Goal: Task Accomplishment & Management: Use online tool/utility

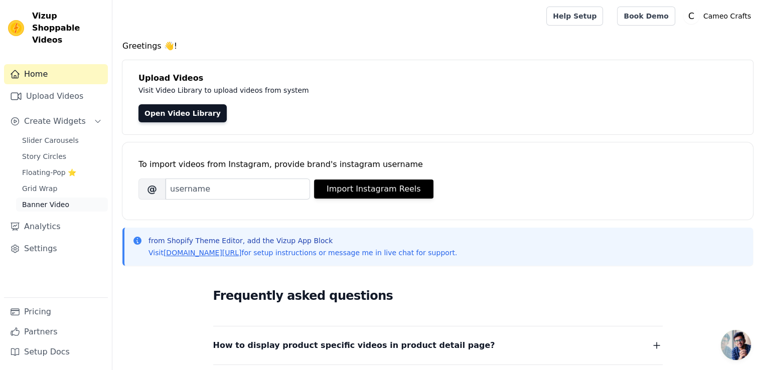
click at [46, 200] on span "Banner Video" at bounding box center [45, 205] width 47 height 10
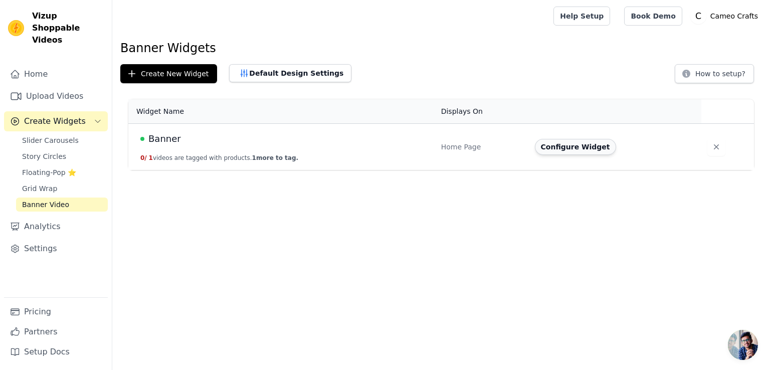
click at [559, 144] on button "Configure Widget" at bounding box center [575, 147] width 81 height 16
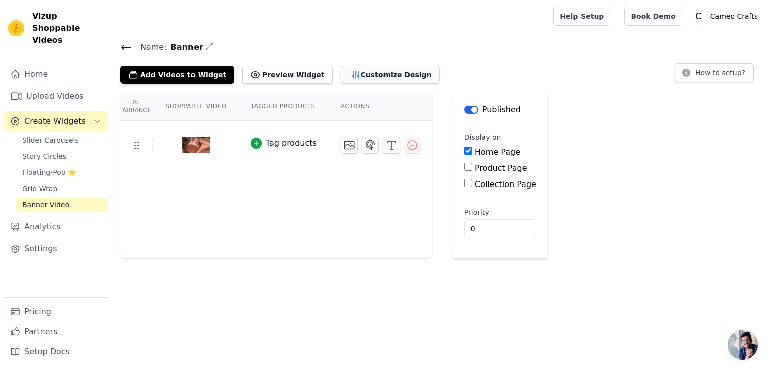
click at [368, 67] on button "Customize Design" at bounding box center [390, 75] width 99 height 18
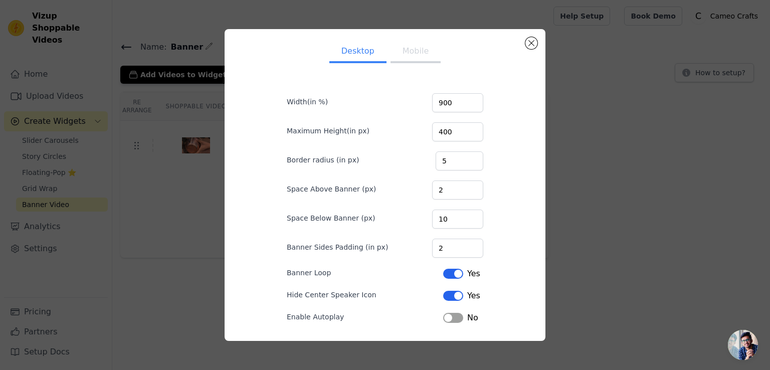
click at [50, 81] on div "Desktop Mobile Width(in %) 900 Maximum Height(in px) 400 Border radius (in px) …" at bounding box center [385, 185] width 738 height 344
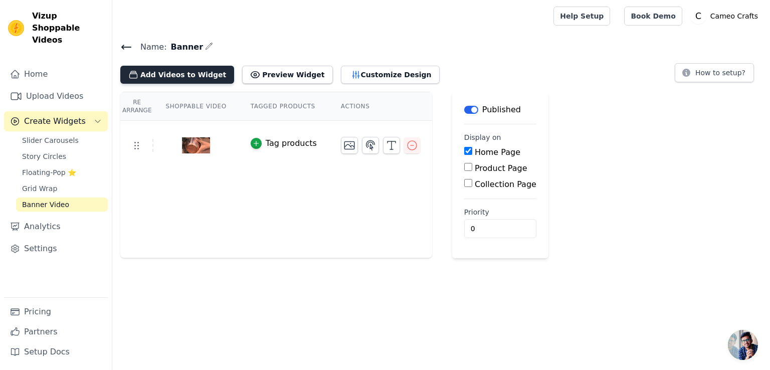
click at [159, 76] on button "Add Videos to Widget" at bounding box center [177, 75] width 114 height 18
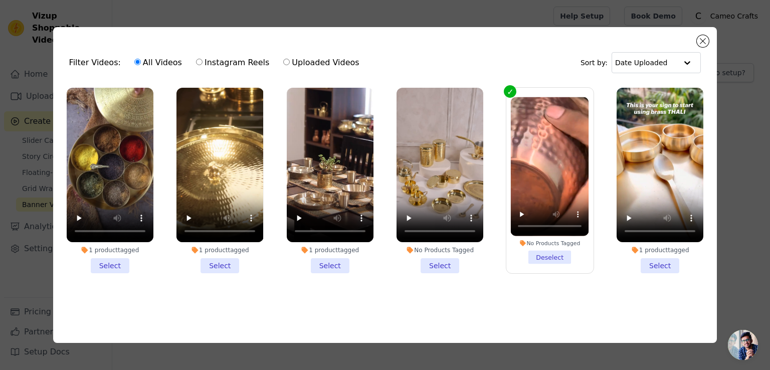
click at [283, 59] on label "Uploaded Videos" at bounding box center [321, 62] width 77 height 13
click at [283, 59] on input "Uploaded Videos" at bounding box center [286, 62] width 7 height 7
radio input "true"
click at [289, 60] on label "Uploaded Videos" at bounding box center [321, 62] width 77 height 13
click at [289, 60] on input "Uploaded Videos" at bounding box center [286, 62] width 7 height 7
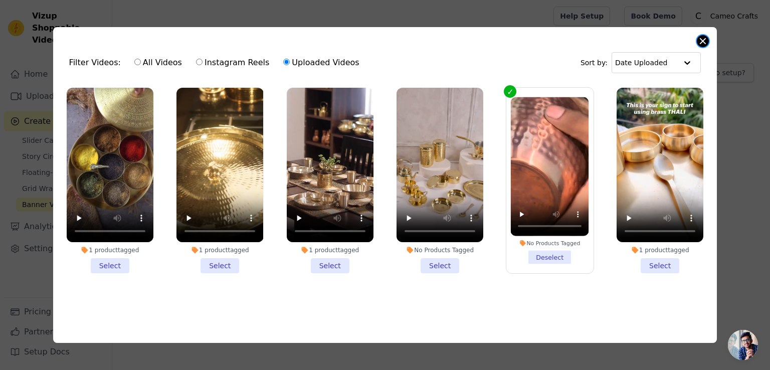
click at [704, 39] on button "Close modal" at bounding box center [703, 41] width 12 height 12
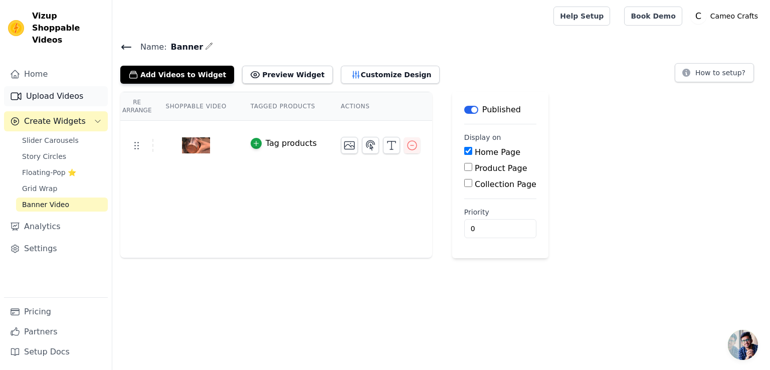
click at [73, 86] on link "Upload Videos" at bounding box center [56, 96] width 104 height 20
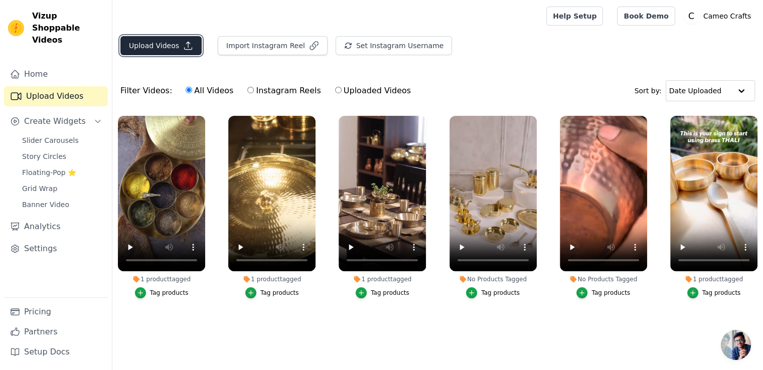
click at [162, 47] on button "Upload Videos" at bounding box center [160, 45] width 81 height 19
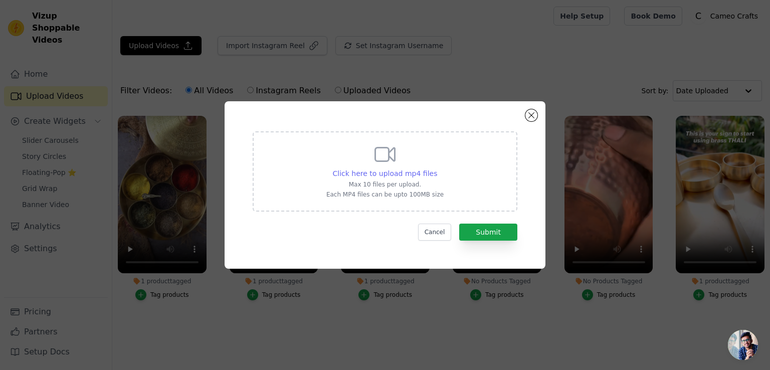
click at [375, 173] on span "Click here to upload mp4 files" at bounding box center [385, 174] width 105 height 8
click at [437, 169] on input "Click here to upload mp4 files Max 10 files per upload. Each MP4 files can be u…" at bounding box center [437, 168] width 1 height 1
type input "C:\fakepath\A_cinematic_product_202509181304_67zig.mp4"
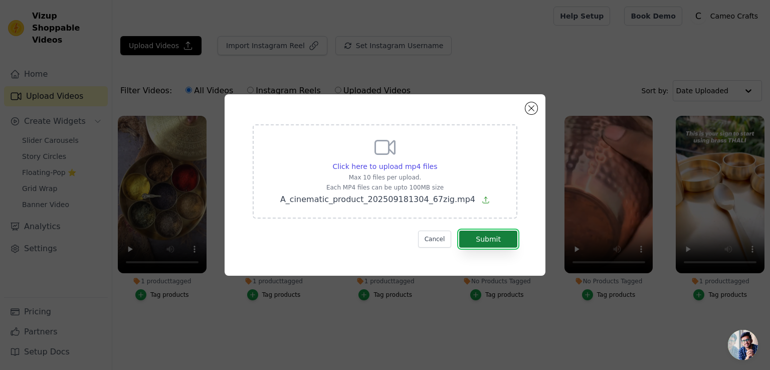
click at [478, 240] on button "Submit" at bounding box center [488, 239] width 58 height 17
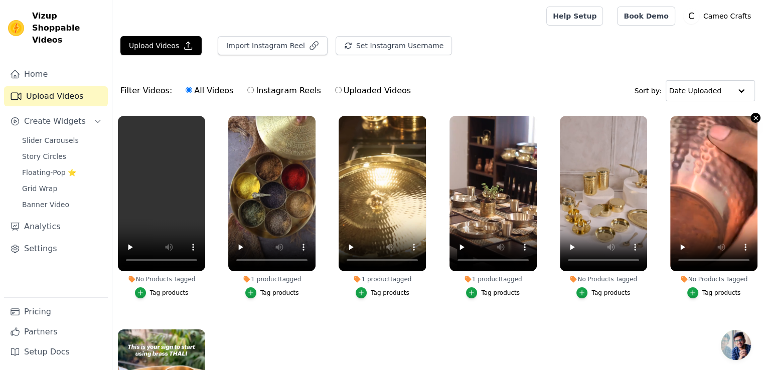
click at [753, 117] on icon "button" at bounding box center [755, 118] width 4 height 4
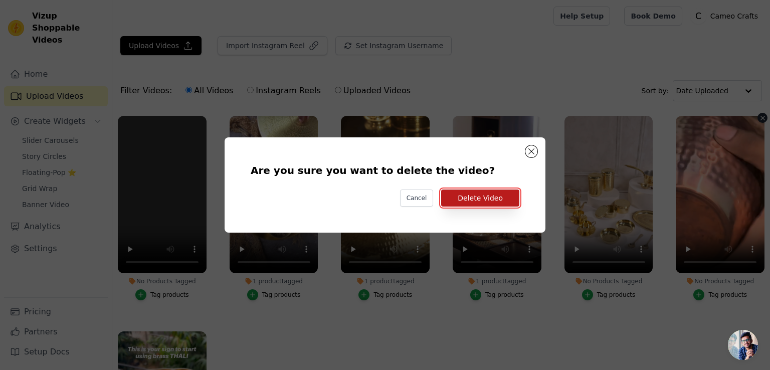
click at [503, 195] on button "Delete Video" at bounding box center [480, 198] width 78 height 17
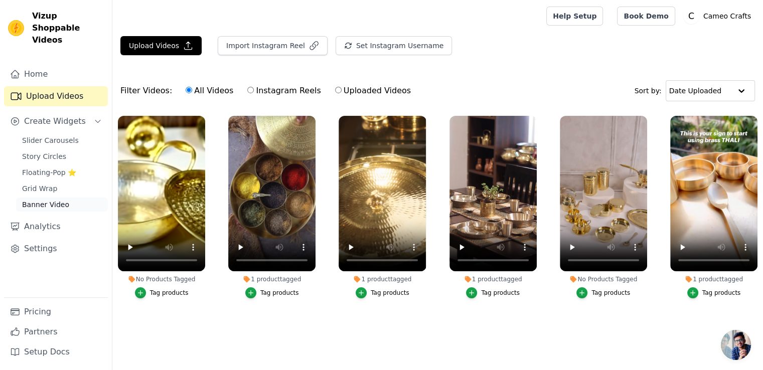
click at [44, 200] on span "Banner Video" at bounding box center [45, 205] width 47 height 10
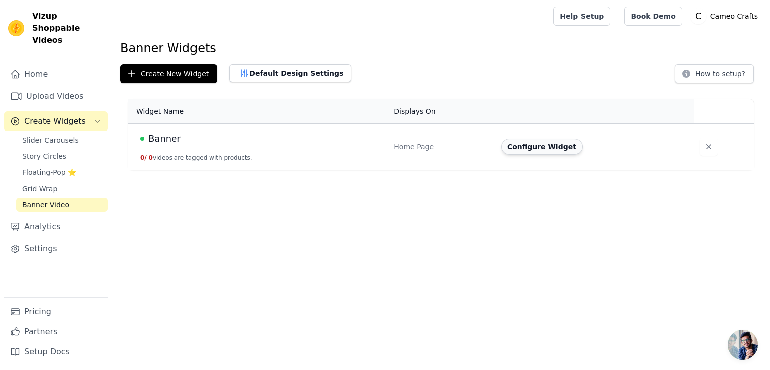
click at [561, 150] on button "Configure Widget" at bounding box center [542, 147] width 81 height 16
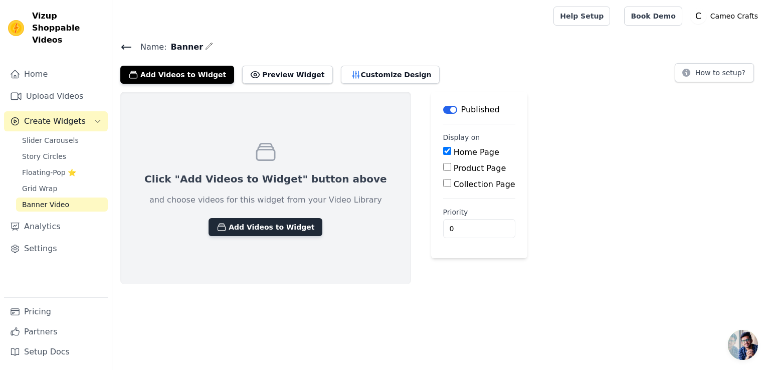
click at [259, 228] on button "Add Videos to Widget" at bounding box center [266, 227] width 114 height 18
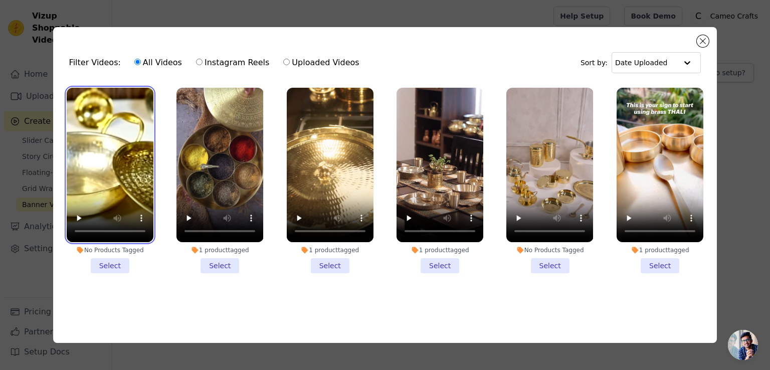
click at [133, 142] on video at bounding box center [110, 165] width 87 height 154
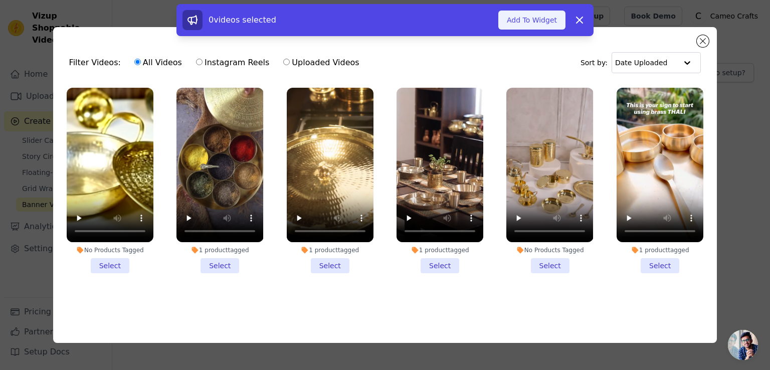
click at [540, 16] on button "Add To Widget" at bounding box center [532, 20] width 67 height 19
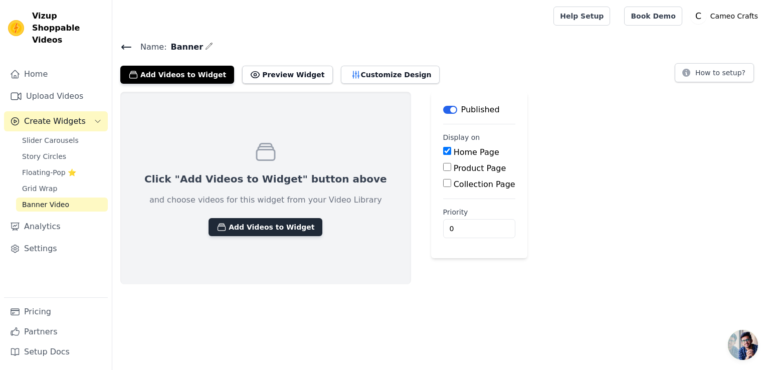
click at [232, 227] on button "Add Videos to Widget" at bounding box center [266, 227] width 114 height 18
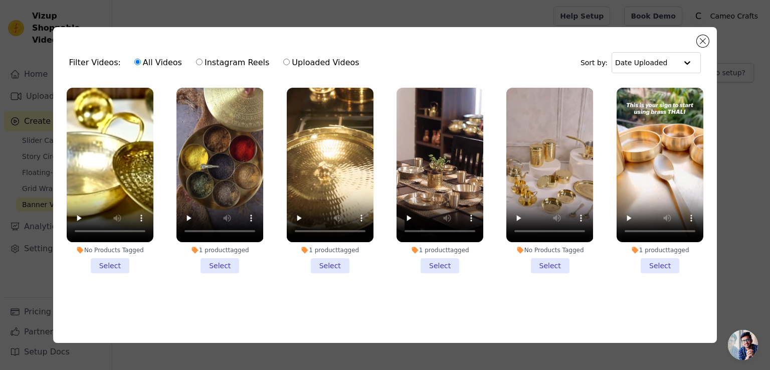
click at [110, 258] on li "No Products Tagged Select" at bounding box center [110, 181] width 87 height 186
click at [0, 0] on input "No Products Tagged Select" at bounding box center [0, 0] width 0 height 0
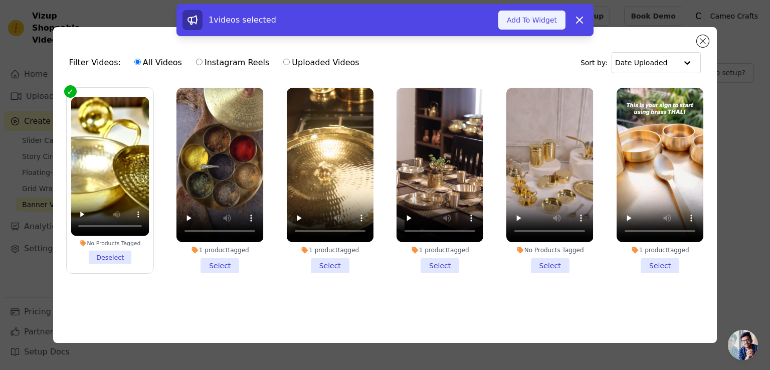
click at [509, 13] on button "Add To Widget" at bounding box center [532, 20] width 67 height 19
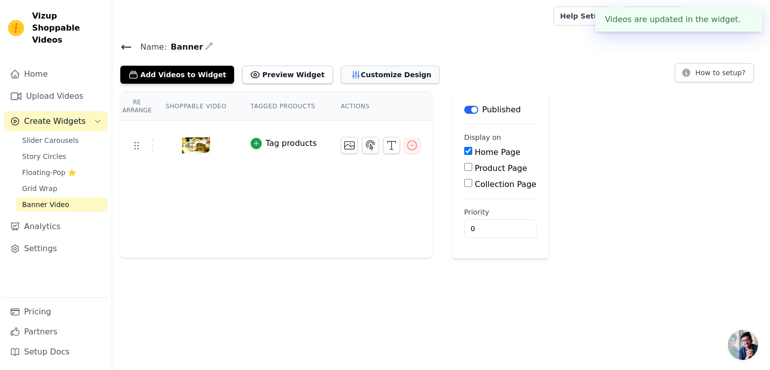
click at [367, 73] on button "Customize Design" at bounding box center [390, 75] width 99 height 18
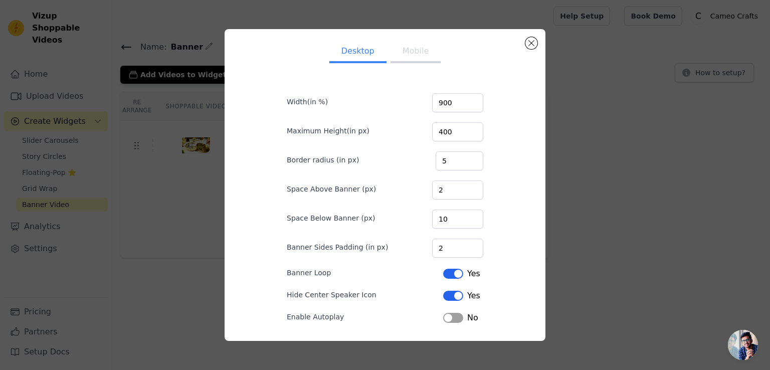
drag, startPoint x: 367, startPoint y: 73, endPoint x: 447, endPoint y: 104, distance: 86.1
click at [447, 104] on div "Desktop Mobile Width(in %) 900 Maximum Height(in px) 400 Border radius (in px) …" at bounding box center [385, 203] width 229 height 332
click at [455, 108] on input "900" at bounding box center [457, 102] width 51 height 19
type input "9"
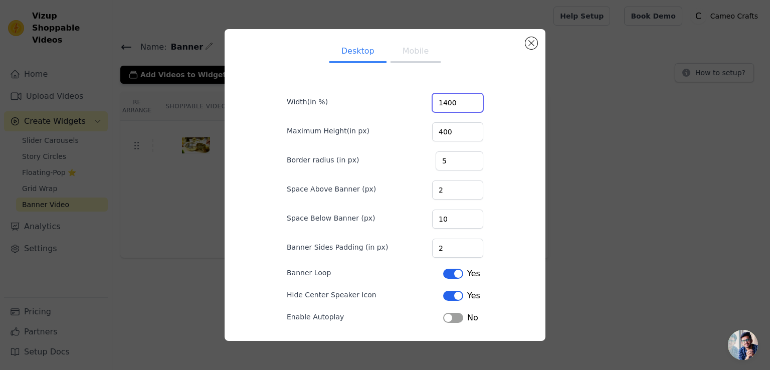
type input "1400"
click at [453, 316] on button "Label" at bounding box center [453, 318] width 20 height 10
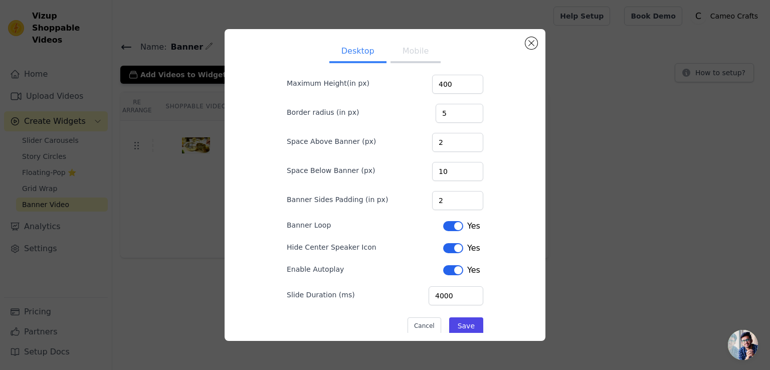
scroll to position [63, 0]
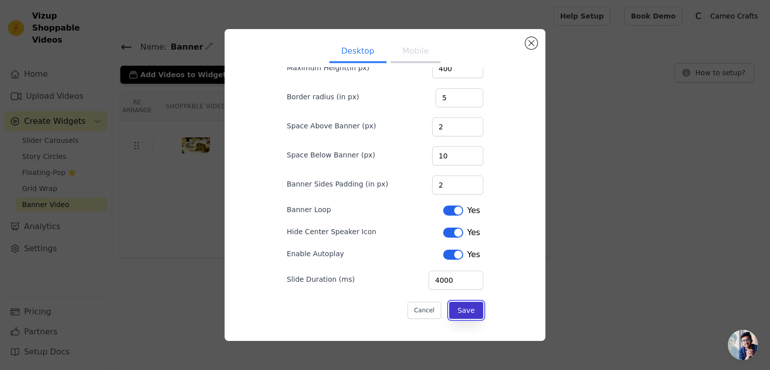
click at [469, 306] on button "Save" at bounding box center [466, 310] width 34 height 17
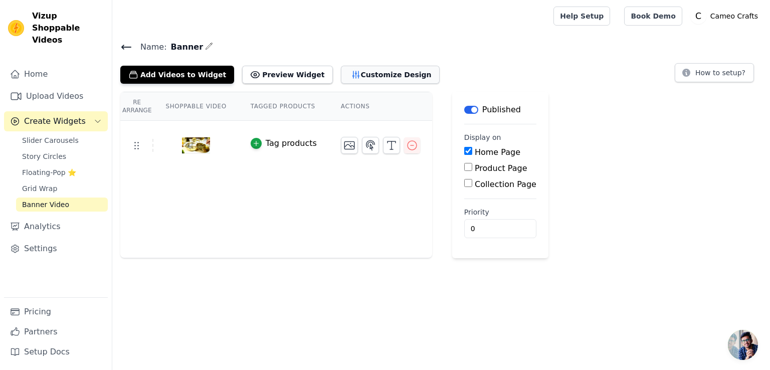
click at [375, 79] on button "Customize Design" at bounding box center [390, 75] width 99 height 18
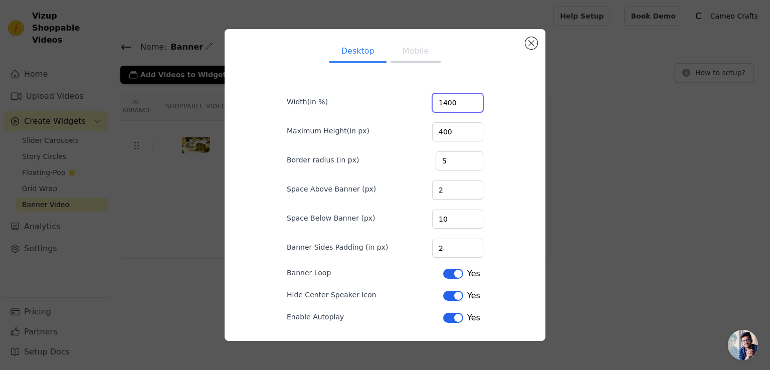
click at [459, 109] on input "1400" at bounding box center [457, 102] width 51 height 19
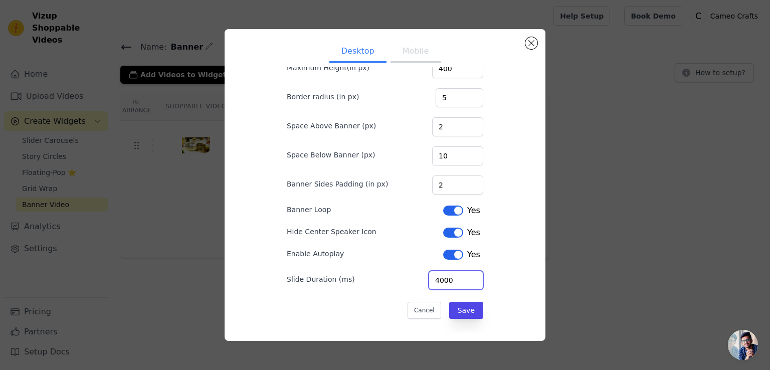
click at [446, 279] on input "4000" at bounding box center [456, 280] width 55 height 19
type input "4000"
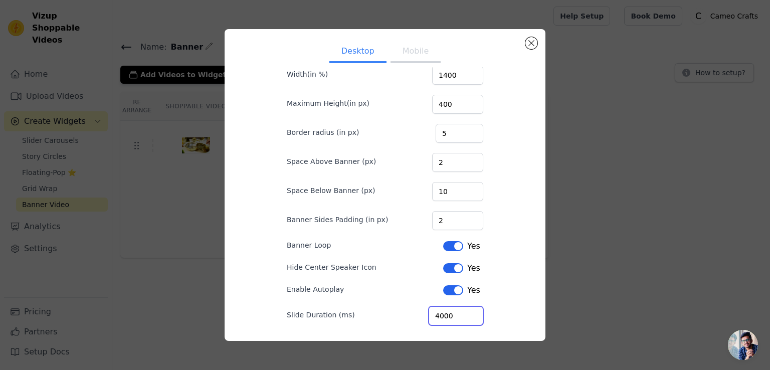
scroll to position [0, 0]
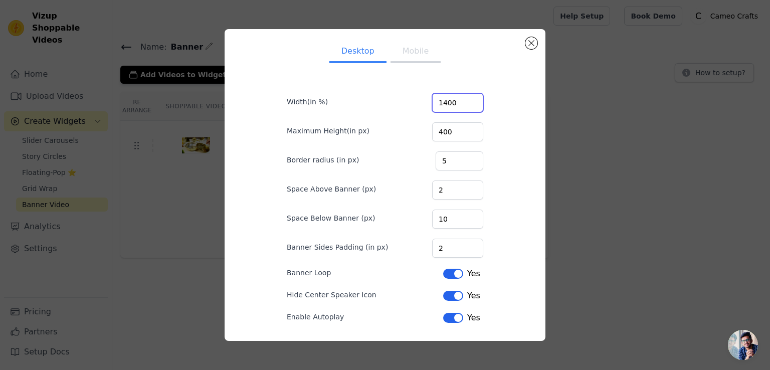
click at [447, 107] on input "1400" at bounding box center [457, 102] width 51 height 19
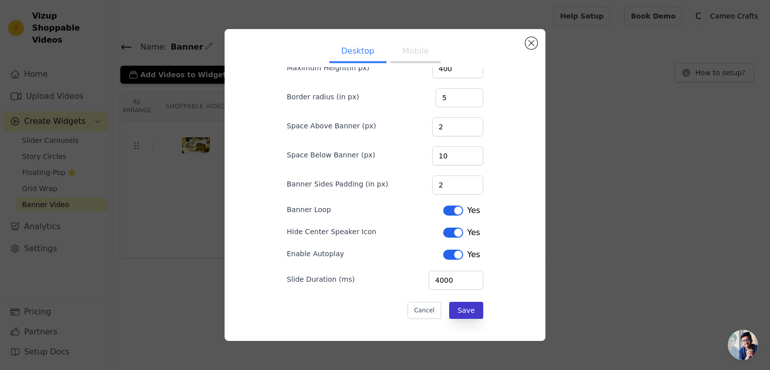
type input "2500"
click at [461, 314] on button "Save" at bounding box center [466, 310] width 34 height 17
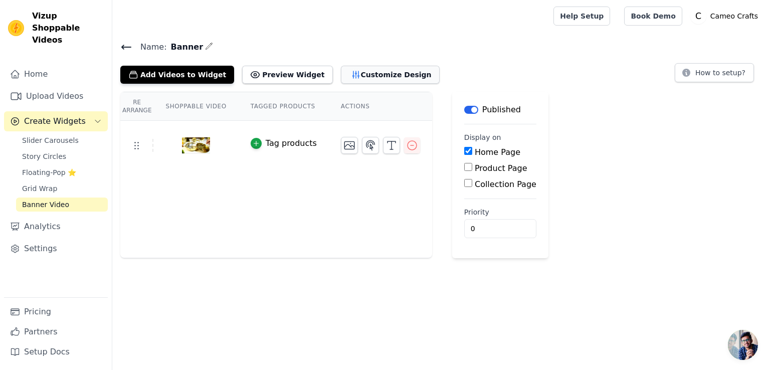
click at [380, 79] on button "Customize Design" at bounding box center [390, 75] width 99 height 18
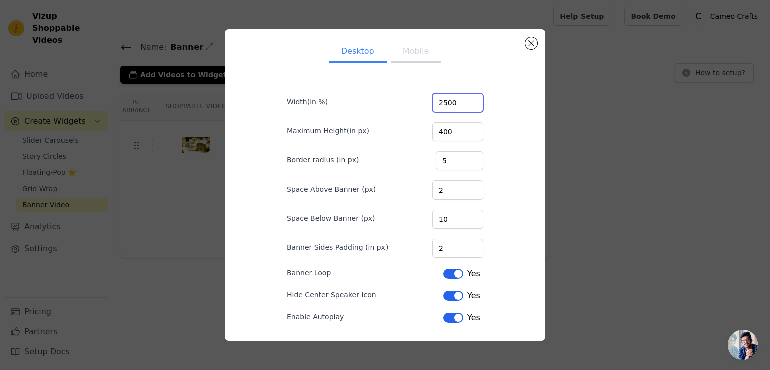
click at [445, 93] on input "2500" at bounding box center [457, 102] width 51 height 19
click at [535, 32] on div "Desktop Mobile Width(in %) 2500 Maximum Height(in px) 400 Border radius (in px)…" at bounding box center [385, 185] width 321 height 312
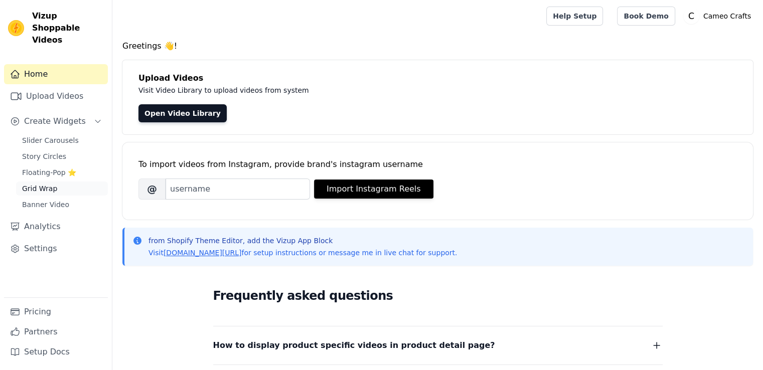
click at [66, 182] on link "Grid Wrap" at bounding box center [62, 189] width 92 height 14
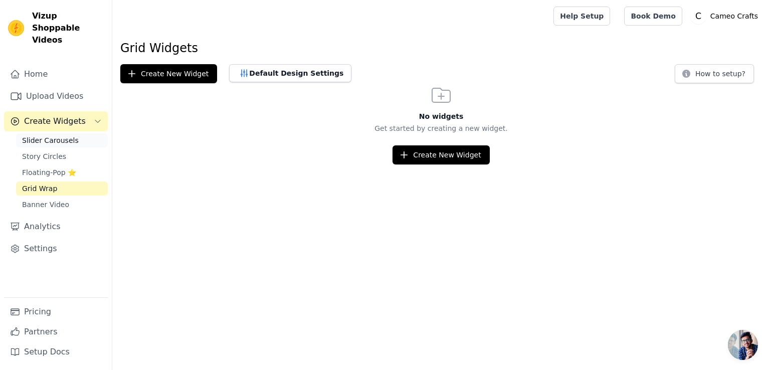
click at [59, 135] on span "Slider Carousels" at bounding box center [50, 140] width 57 height 10
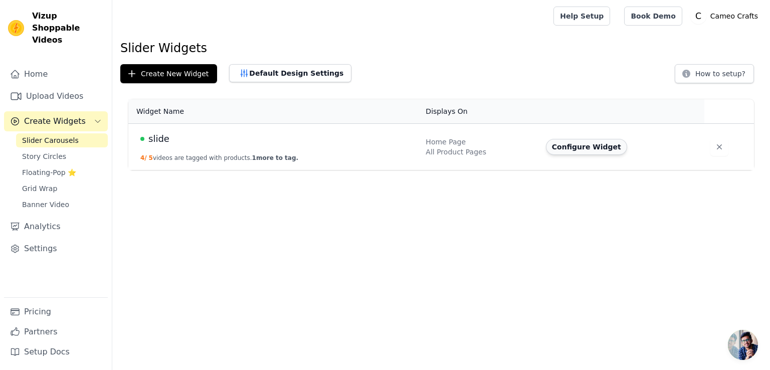
click at [583, 150] on button "Configure Widget" at bounding box center [586, 147] width 81 height 16
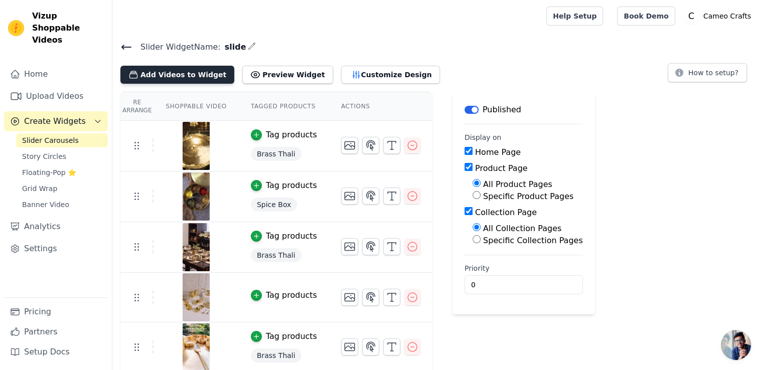
click at [185, 72] on button "Add Videos to Widget" at bounding box center [177, 75] width 114 height 18
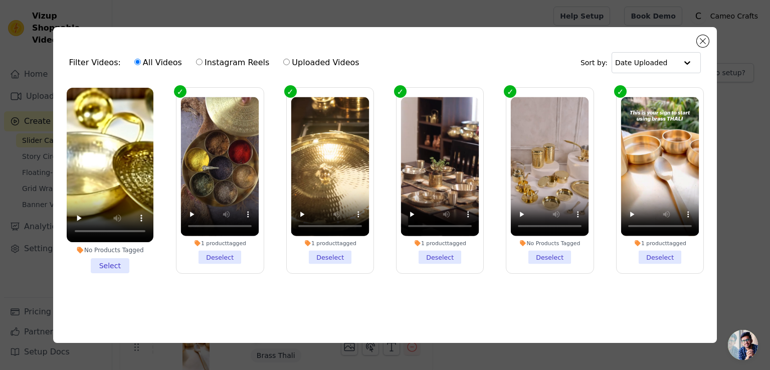
click at [103, 269] on li "No Products Tagged Select" at bounding box center [110, 181] width 87 height 186
click at [0, 0] on input "No Products Tagged Select" at bounding box center [0, 0] width 0 height 0
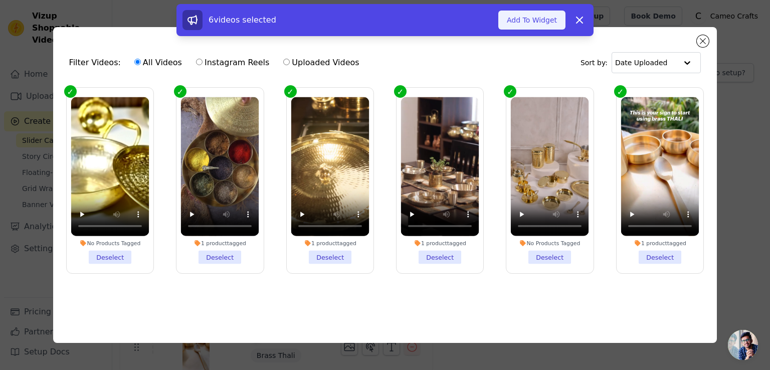
click at [527, 17] on button "Add To Widget" at bounding box center [532, 20] width 67 height 19
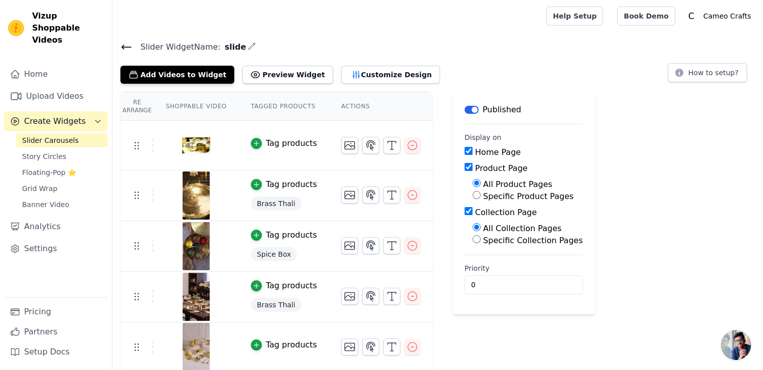
click at [124, 53] on h4 "Slider Widget Name: slide" at bounding box center [437, 47] width 635 height 14
click at [123, 47] on icon at bounding box center [126, 47] width 9 height 4
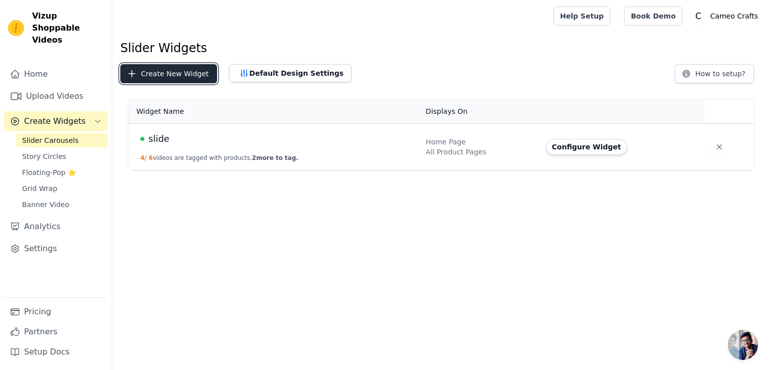
click at [172, 77] on button "Create New Widget" at bounding box center [168, 73] width 97 height 19
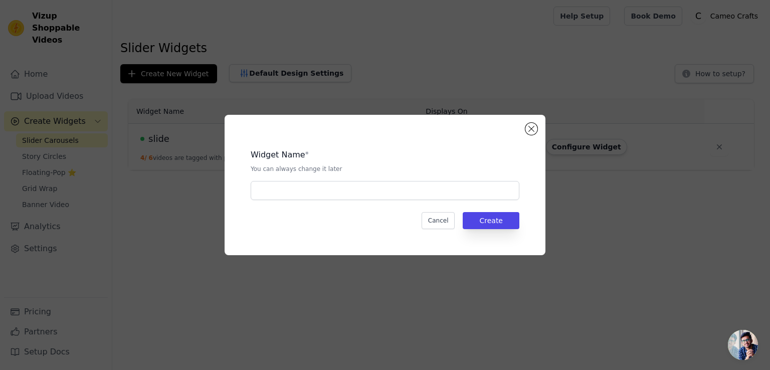
click at [348, 176] on div "Widget Name * You can always change it later" at bounding box center [385, 170] width 269 height 59
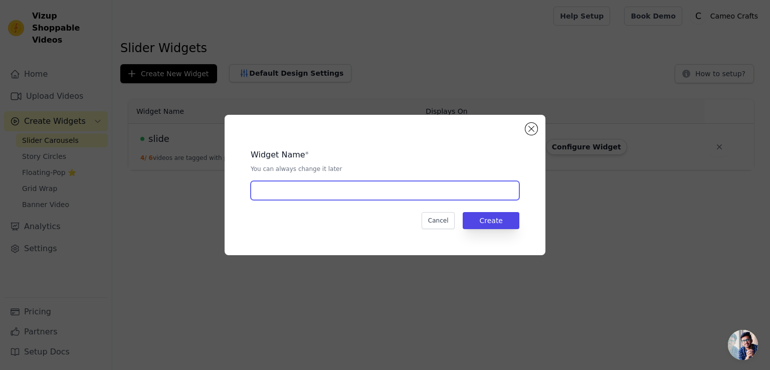
click at [342, 187] on input "text" at bounding box center [385, 190] width 269 height 19
type input "bbbb"
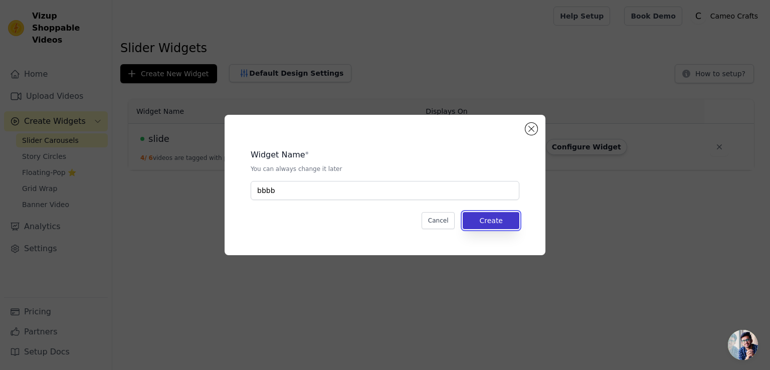
click at [502, 226] on button "Create" at bounding box center [491, 220] width 57 height 17
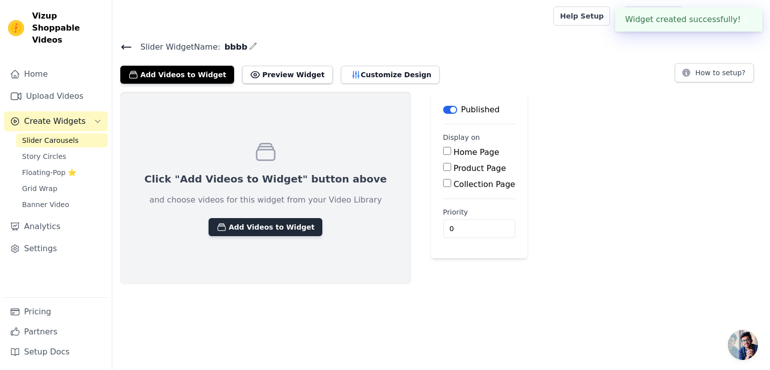
click at [275, 225] on button "Add Videos to Widget" at bounding box center [266, 227] width 114 height 18
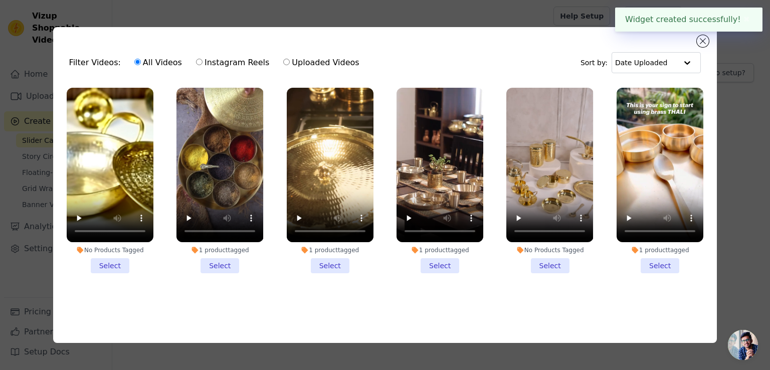
click at [120, 260] on li "No Products Tagged Select" at bounding box center [110, 181] width 87 height 186
click at [0, 0] on input "No Products Tagged Select" at bounding box center [0, 0] width 0 height 0
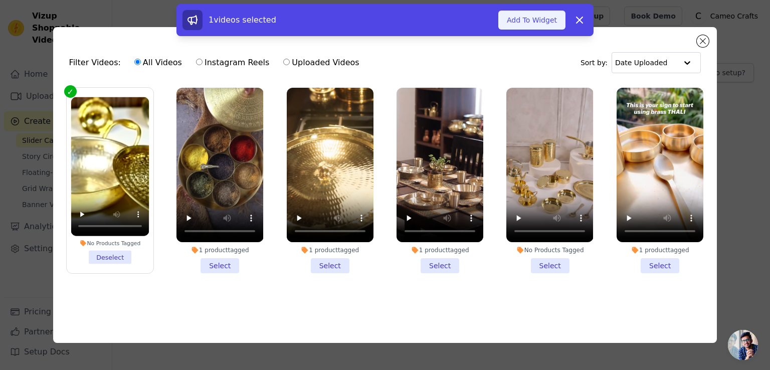
click at [524, 19] on button "Add To Widget" at bounding box center [532, 20] width 67 height 19
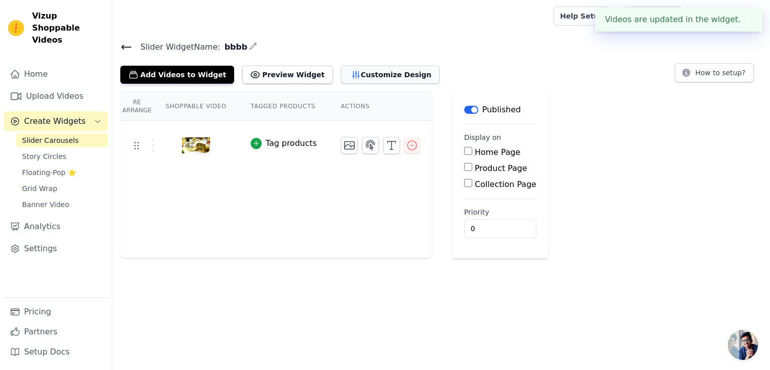
click at [379, 75] on button "Customize Design" at bounding box center [390, 75] width 99 height 18
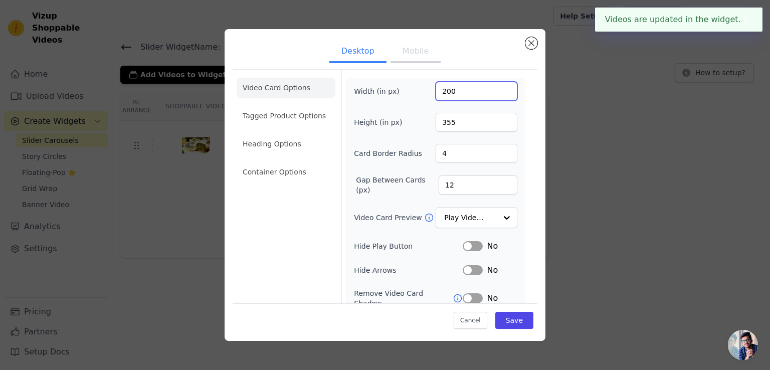
click at [470, 89] on input "200" at bounding box center [477, 91] width 82 height 19
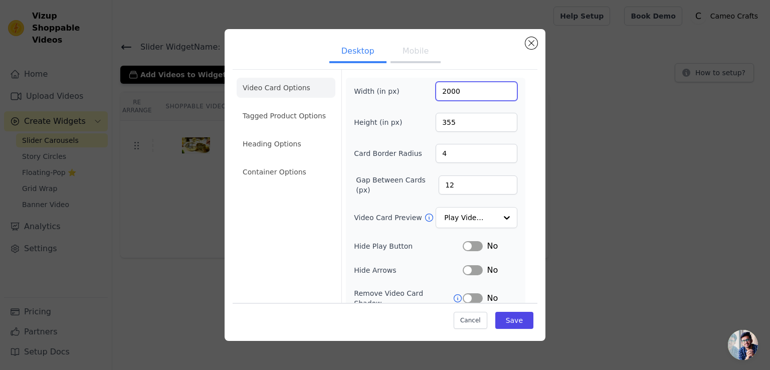
type input "2000"
click at [458, 121] on input "355" at bounding box center [477, 122] width 82 height 19
click at [504, 318] on button "Save" at bounding box center [515, 320] width 38 height 17
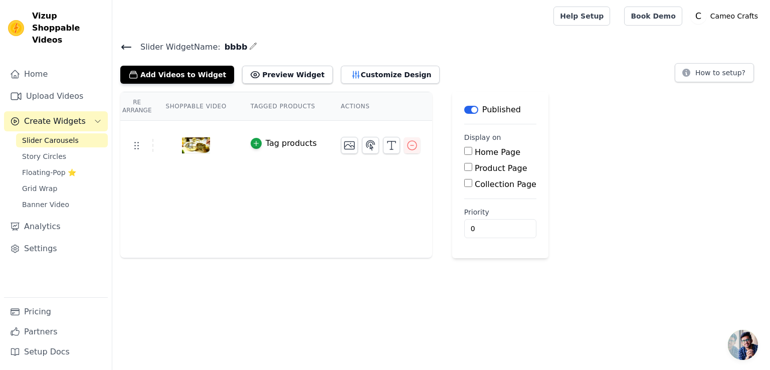
click at [465, 147] on input "Home Page" at bounding box center [469, 151] width 8 height 8
checkbox input "true"
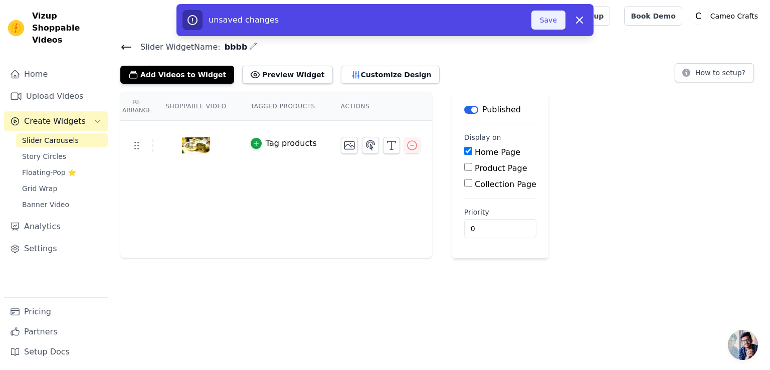
click at [552, 21] on button "Save" at bounding box center [549, 20] width 34 height 19
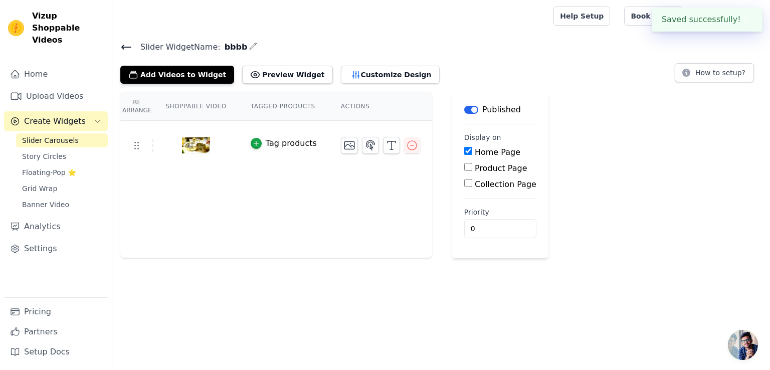
click at [542, 21] on div at bounding box center [330, 16] width 421 height 32
click at [93, 133] on link "Slider Carousels" at bounding box center [62, 140] width 92 height 14
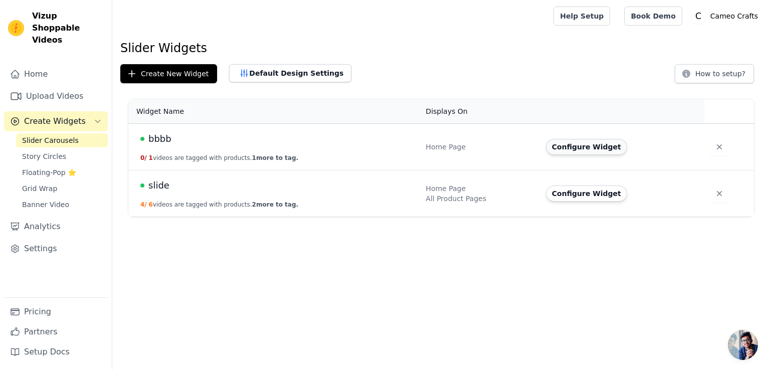
click at [598, 144] on button "Configure Widget" at bounding box center [586, 147] width 81 height 16
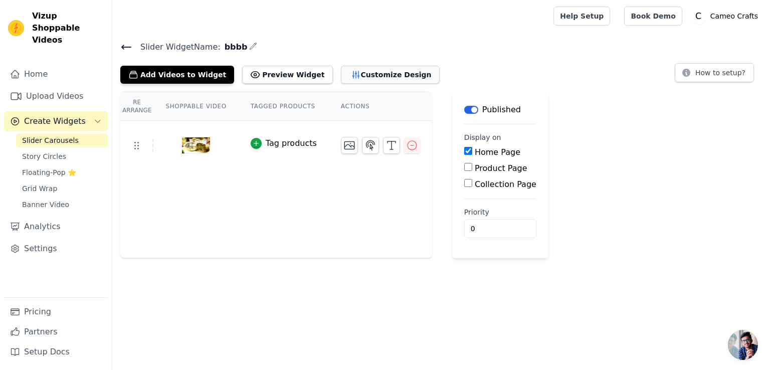
click at [373, 71] on button "Customize Design" at bounding box center [390, 75] width 99 height 18
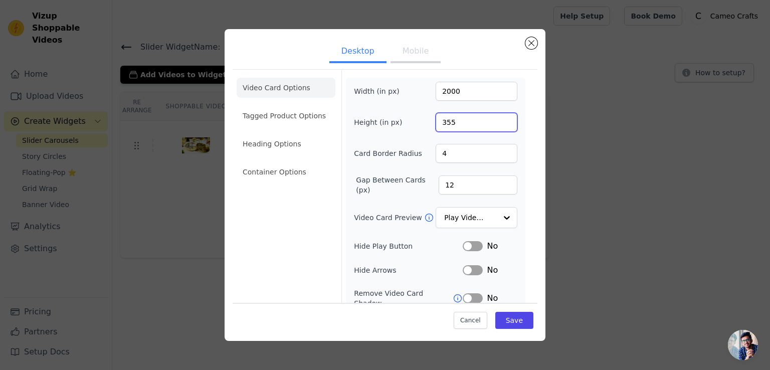
click at [467, 129] on input "355" at bounding box center [477, 122] width 82 height 19
click at [498, 118] on input "481" at bounding box center [477, 122] width 82 height 19
click at [498, 118] on input "482" at bounding box center [477, 122] width 82 height 19
click at [498, 118] on input "483" at bounding box center [477, 122] width 82 height 19
click at [498, 118] on input "484" at bounding box center [477, 122] width 82 height 19
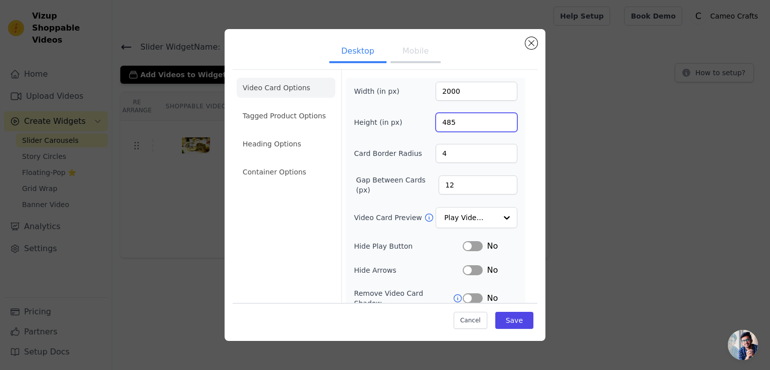
click at [498, 118] on input "485" at bounding box center [477, 122] width 82 height 19
click at [498, 118] on input "486" at bounding box center [477, 122] width 82 height 19
click at [498, 118] on input "487" at bounding box center [477, 122] width 82 height 19
click at [498, 118] on input "488" at bounding box center [477, 122] width 82 height 19
click at [498, 118] on input "489" at bounding box center [477, 122] width 82 height 19
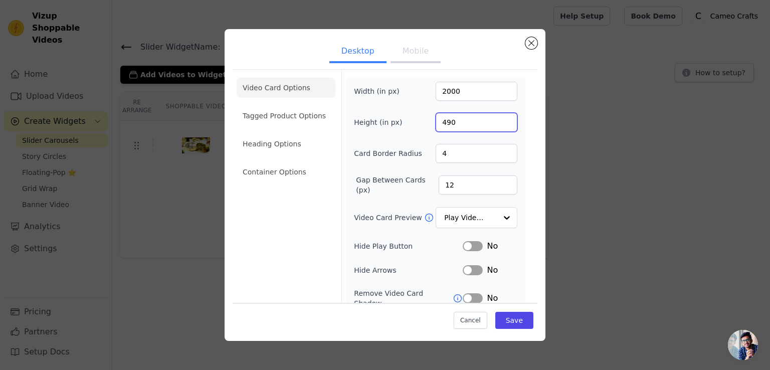
click at [498, 118] on input "490" at bounding box center [477, 122] width 82 height 19
click at [498, 118] on input "491" at bounding box center [477, 122] width 82 height 19
click at [498, 118] on input "492" at bounding box center [477, 122] width 82 height 19
click at [498, 118] on input "493" at bounding box center [477, 122] width 82 height 19
click at [498, 118] on input "494" at bounding box center [477, 122] width 82 height 19
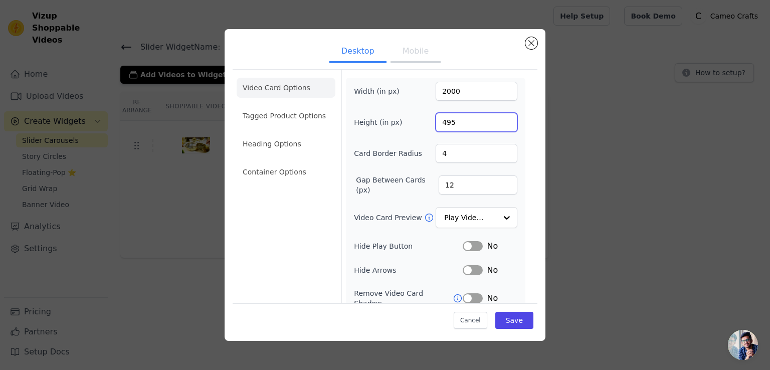
click at [498, 118] on input "495" at bounding box center [477, 122] width 82 height 19
click at [498, 118] on input "496" at bounding box center [477, 122] width 82 height 19
click at [498, 118] on input "497" at bounding box center [477, 122] width 82 height 19
click at [498, 118] on input "498" at bounding box center [477, 122] width 82 height 19
click at [498, 118] on input "499" at bounding box center [477, 122] width 82 height 19
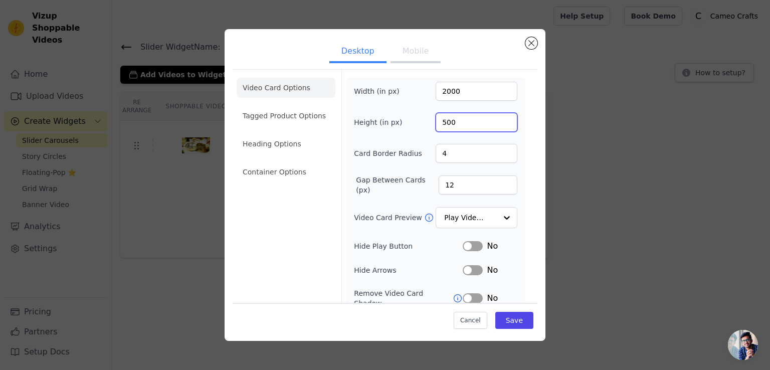
type input "500"
click at [498, 118] on input "500" at bounding box center [477, 122] width 82 height 19
click at [474, 99] on input "2000" at bounding box center [477, 91] width 82 height 19
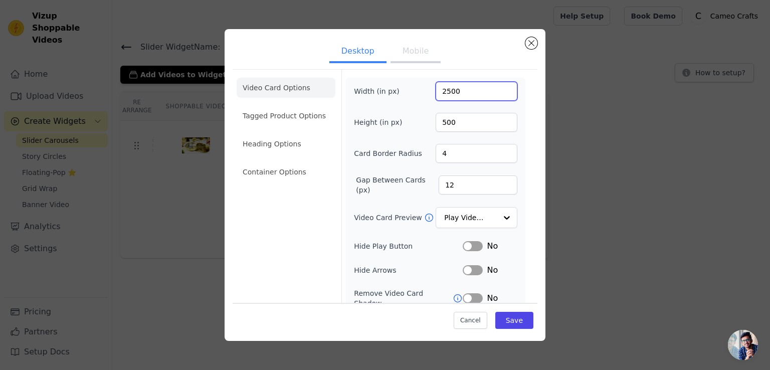
scroll to position [75, 0]
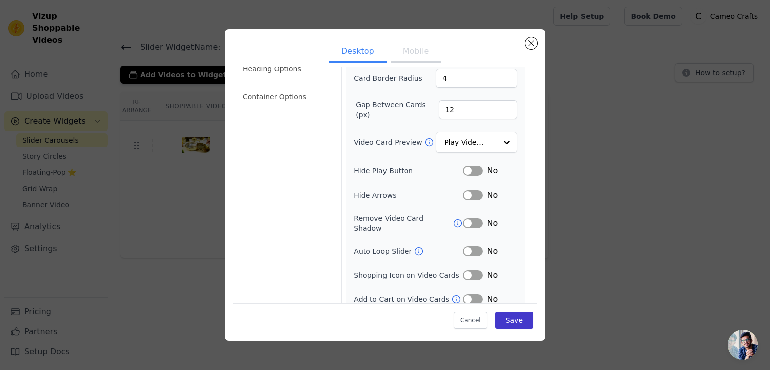
type input "2500"
click at [505, 323] on button "Save" at bounding box center [515, 320] width 38 height 17
